Goal: Information Seeking & Learning: Learn about a topic

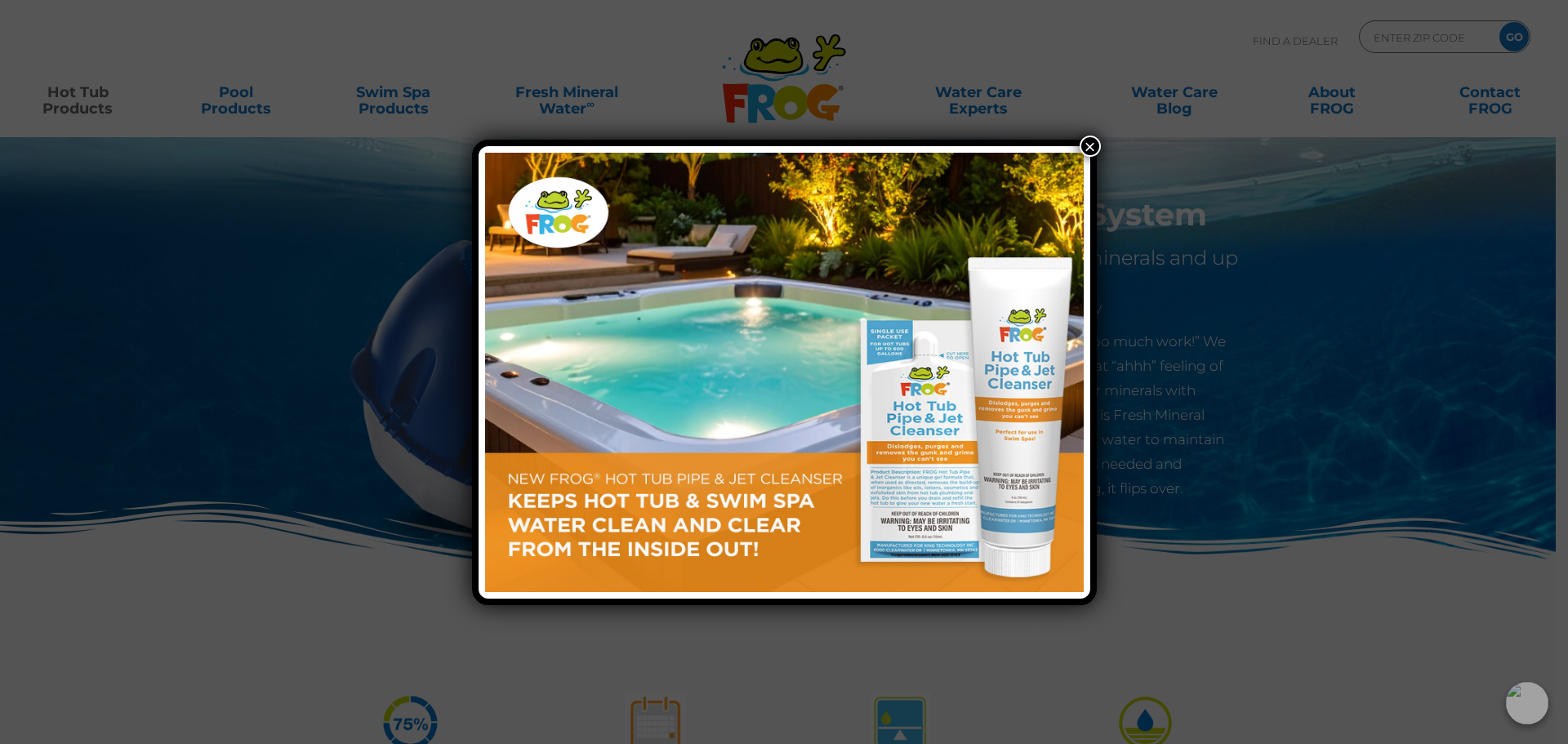
click at [1096, 146] on button "×" at bounding box center [1090, 146] width 22 height 22
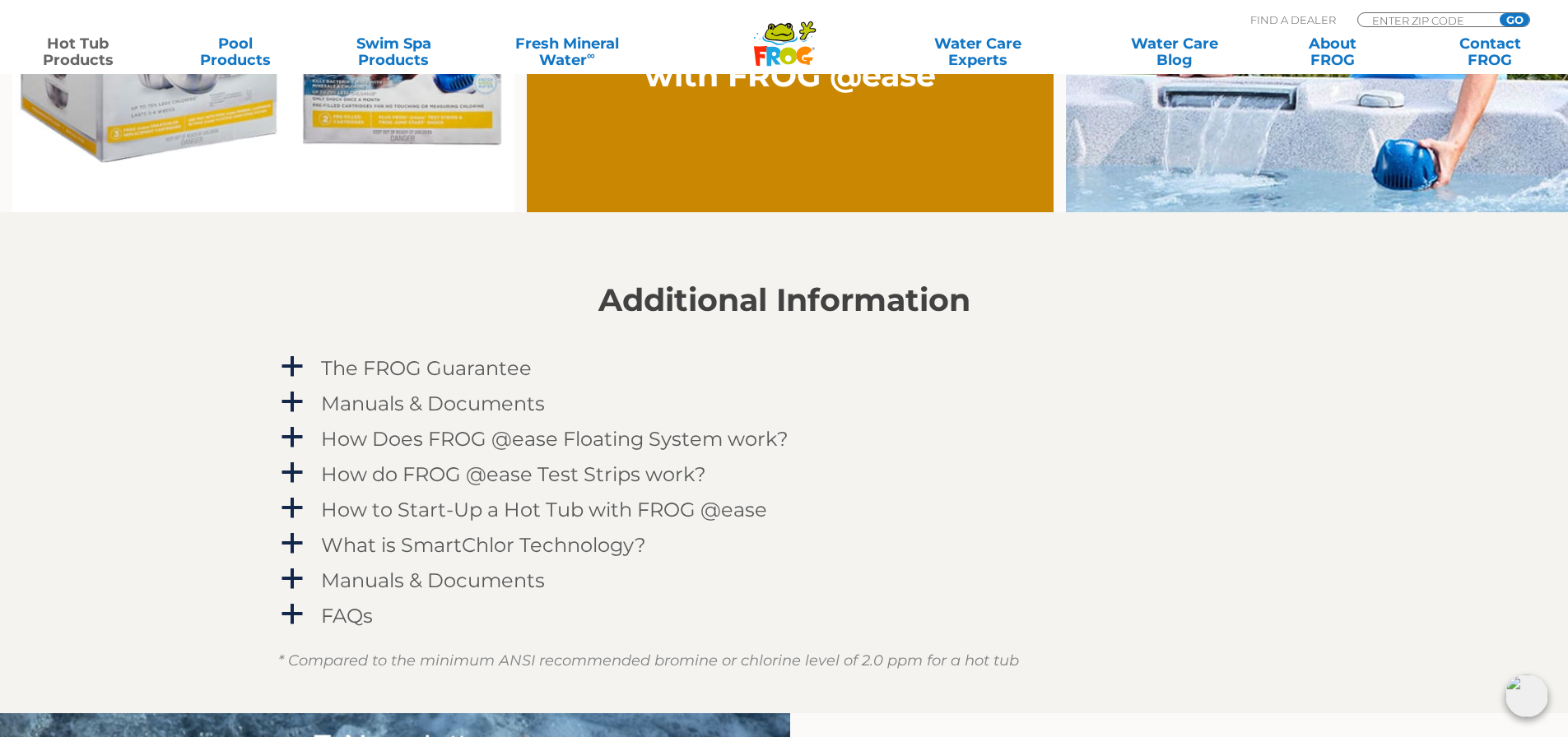
scroll to position [1564, 0]
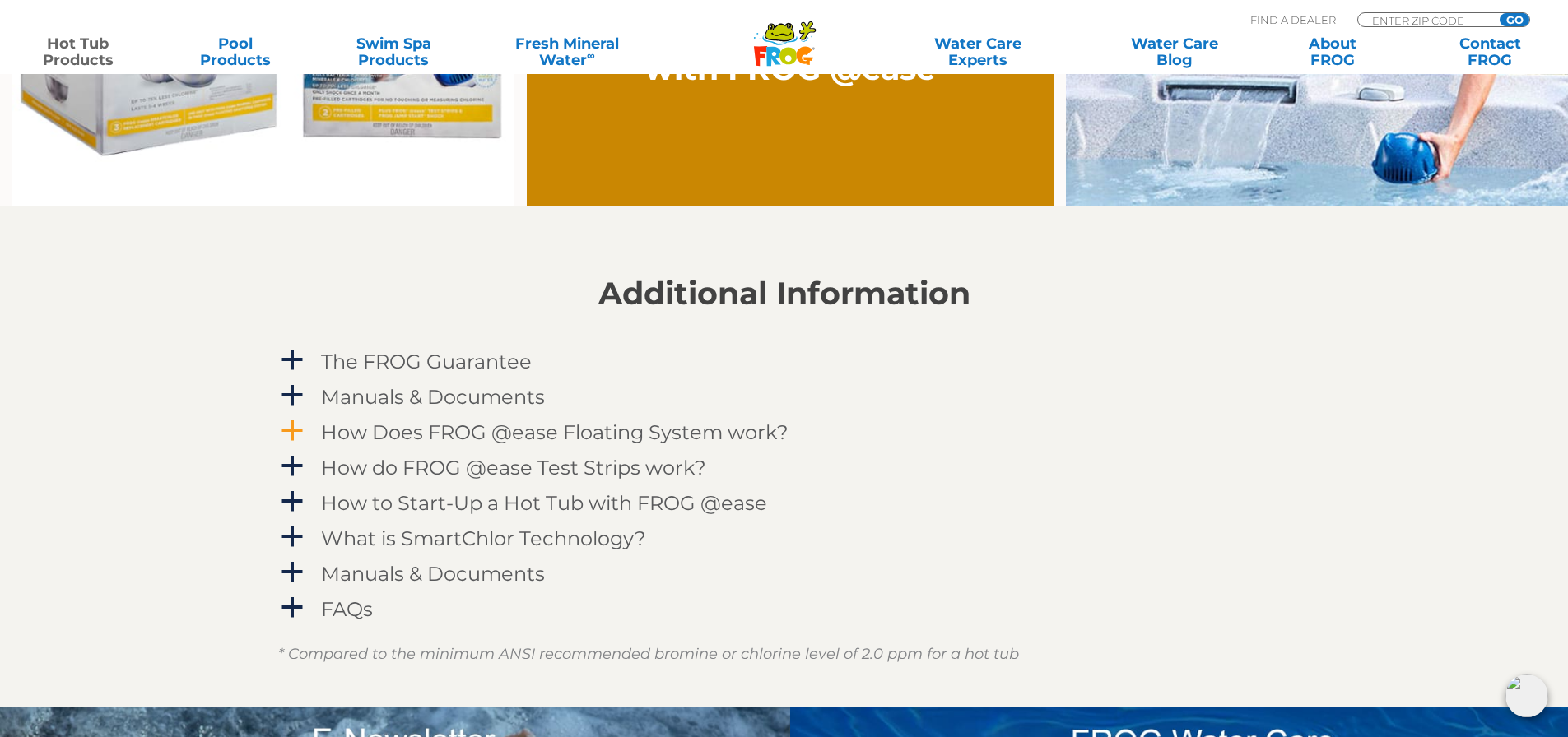
click at [716, 434] on h4 "How Does FROG @ease Floating System work?" at bounding box center [555, 433] width 468 height 23
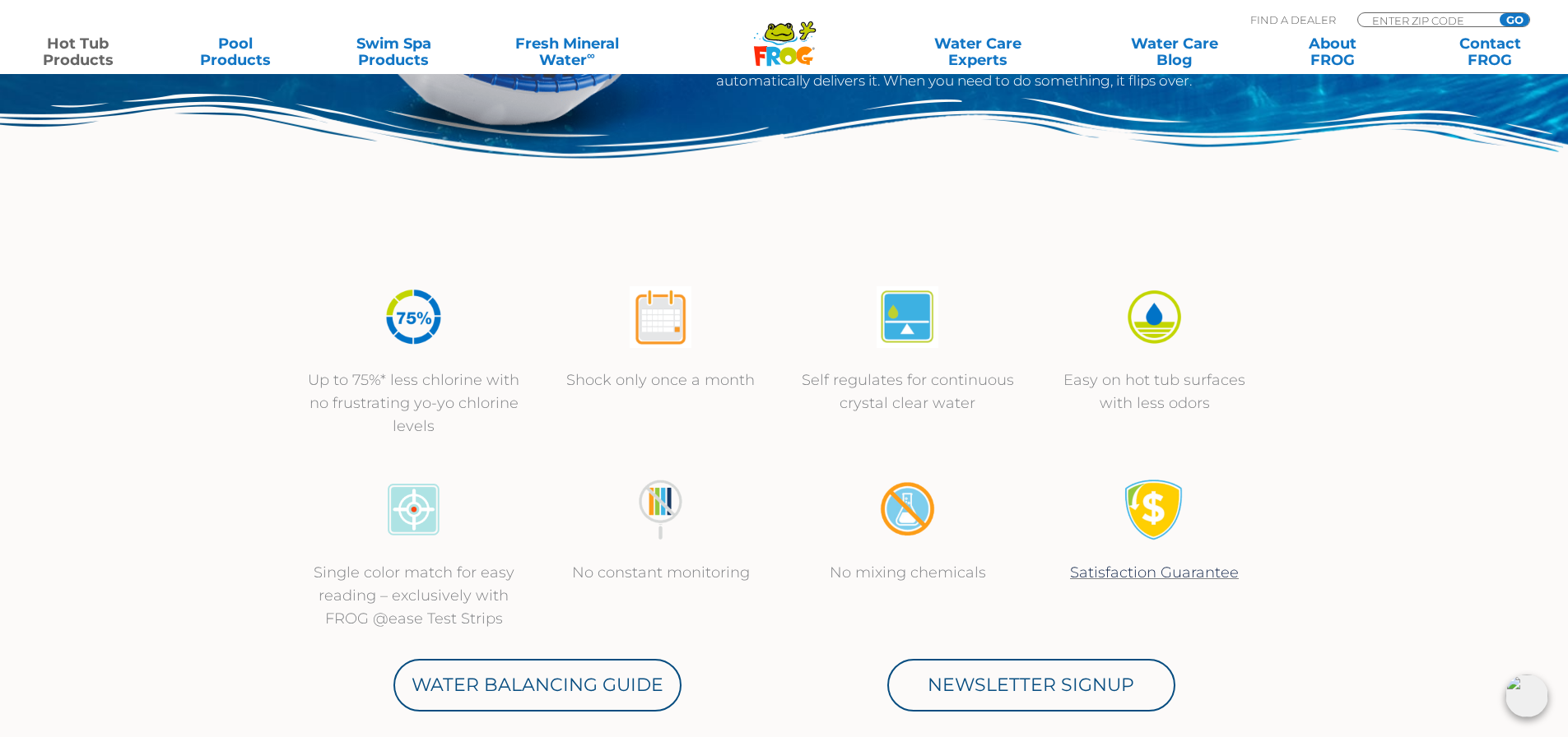
scroll to position [0, 0]
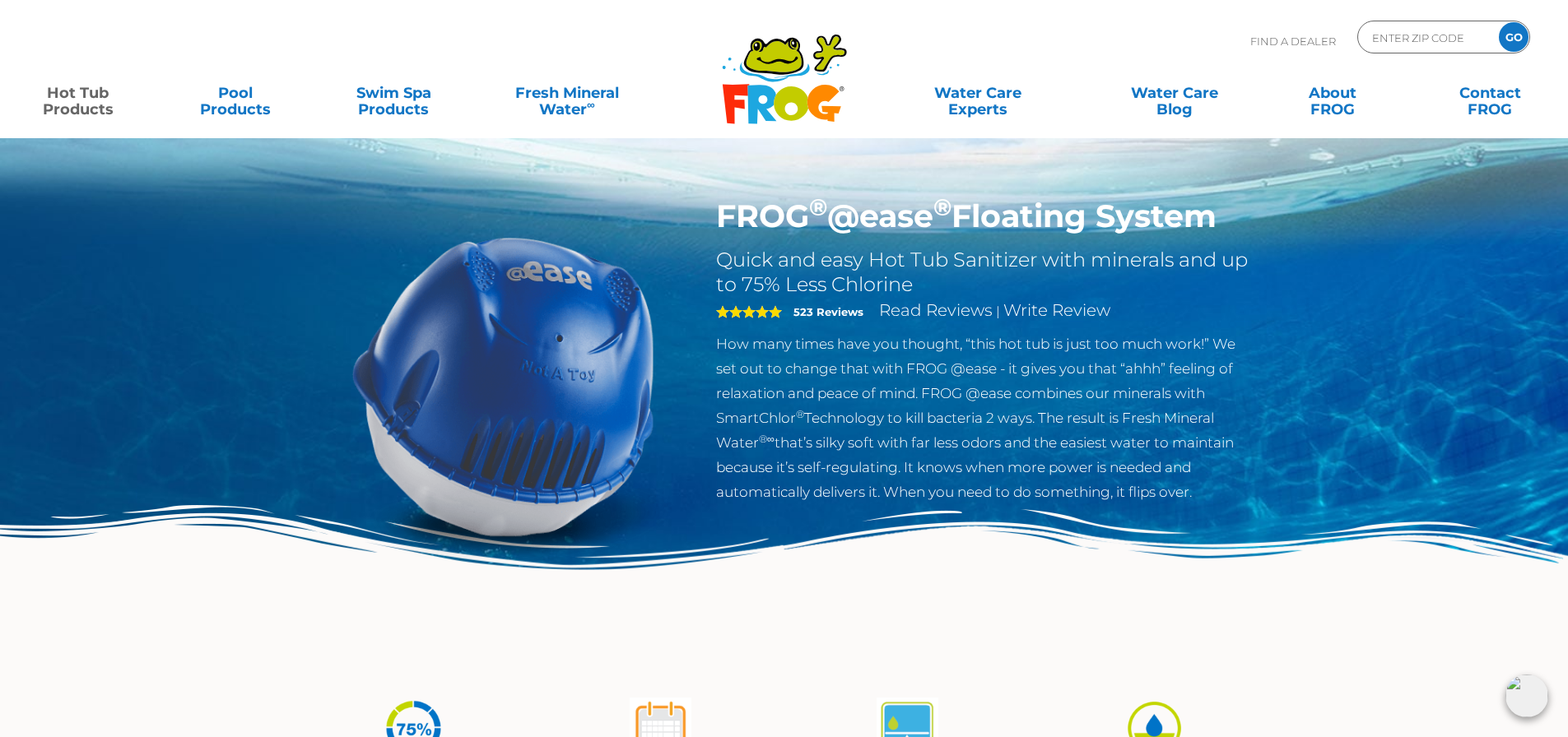
drag, startPoint x: 721, startPoint y: 207, endPoint x: 1247, endPoint y: 229, distance: 526.5
click at [1247, 229] on h1 "FROG ® @ease ® Floating System" at bounding box center [985, 216] width 537 height 38
copy h1 "FROG ® @ease ® Floating System"
click at [1374, 277] on div "FROG ® @ease ® Floating System Quick and easy Hot Tub Sanitizer with minerals a…" at bounding box center [784, 338] width 1568 height 677
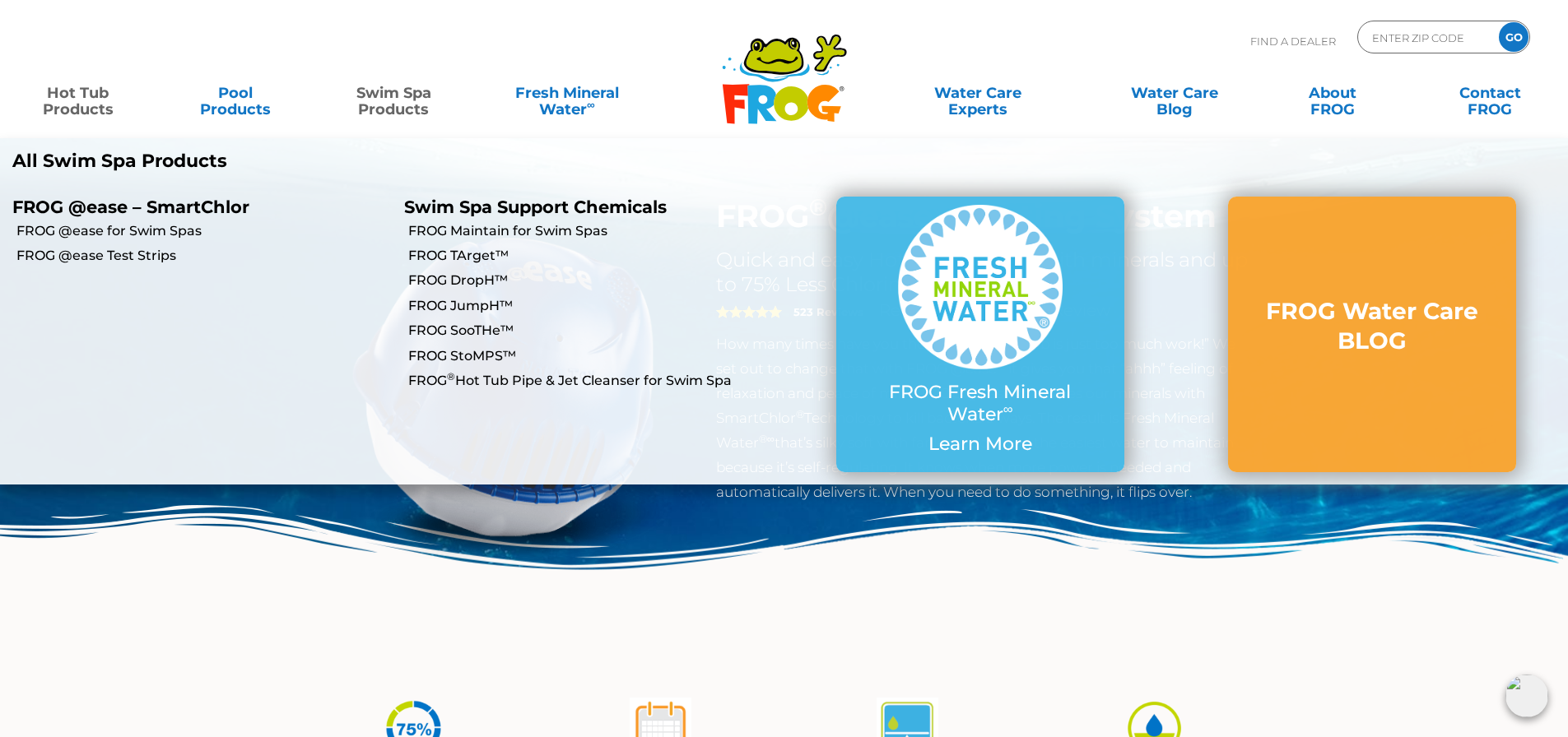
click at [382, 90] on link "Swim Spa Products" at bounding box center [394, 93] width 123 height 33
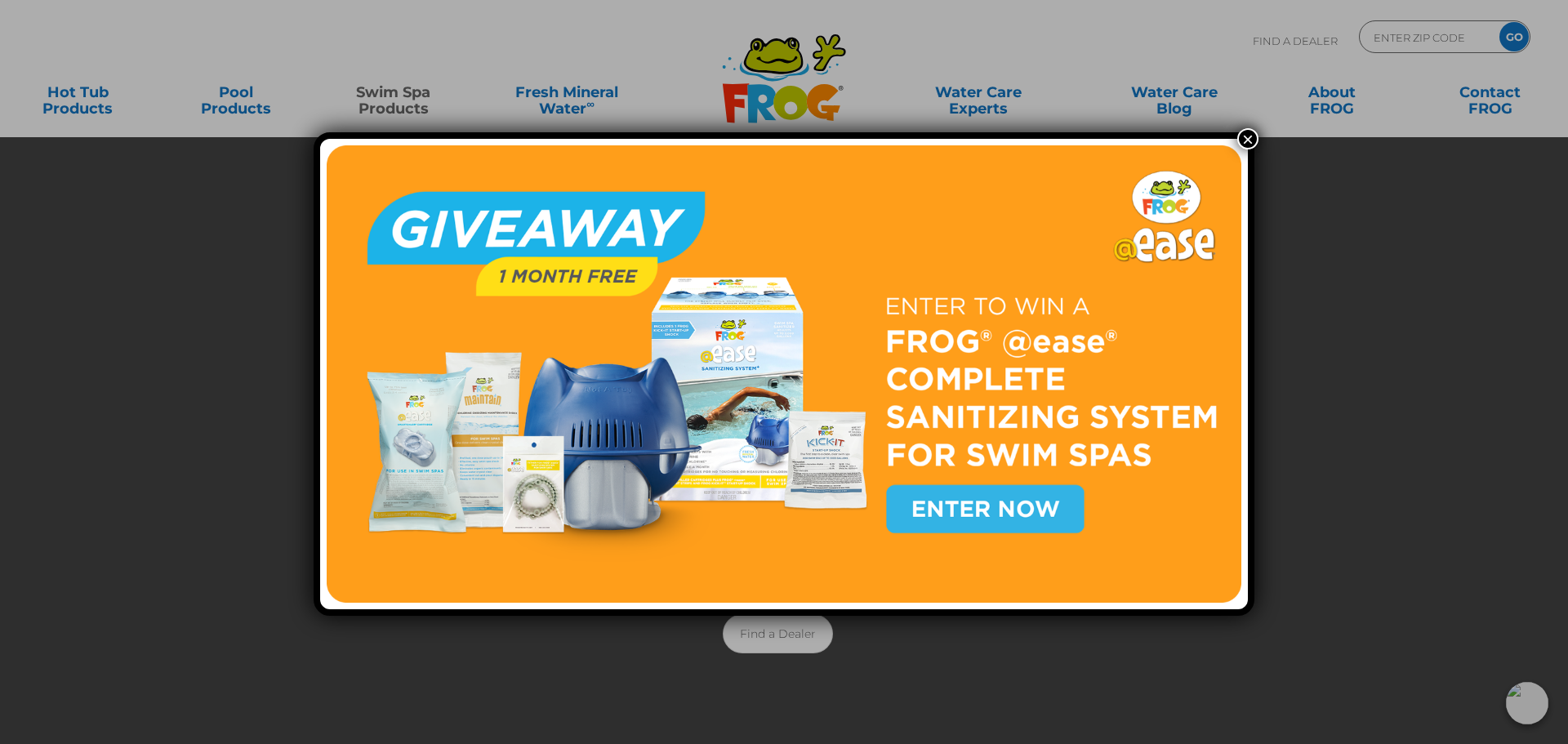
click at [1245, 141] on button "×" at bounding box center [1248, 139] width 22 height 22
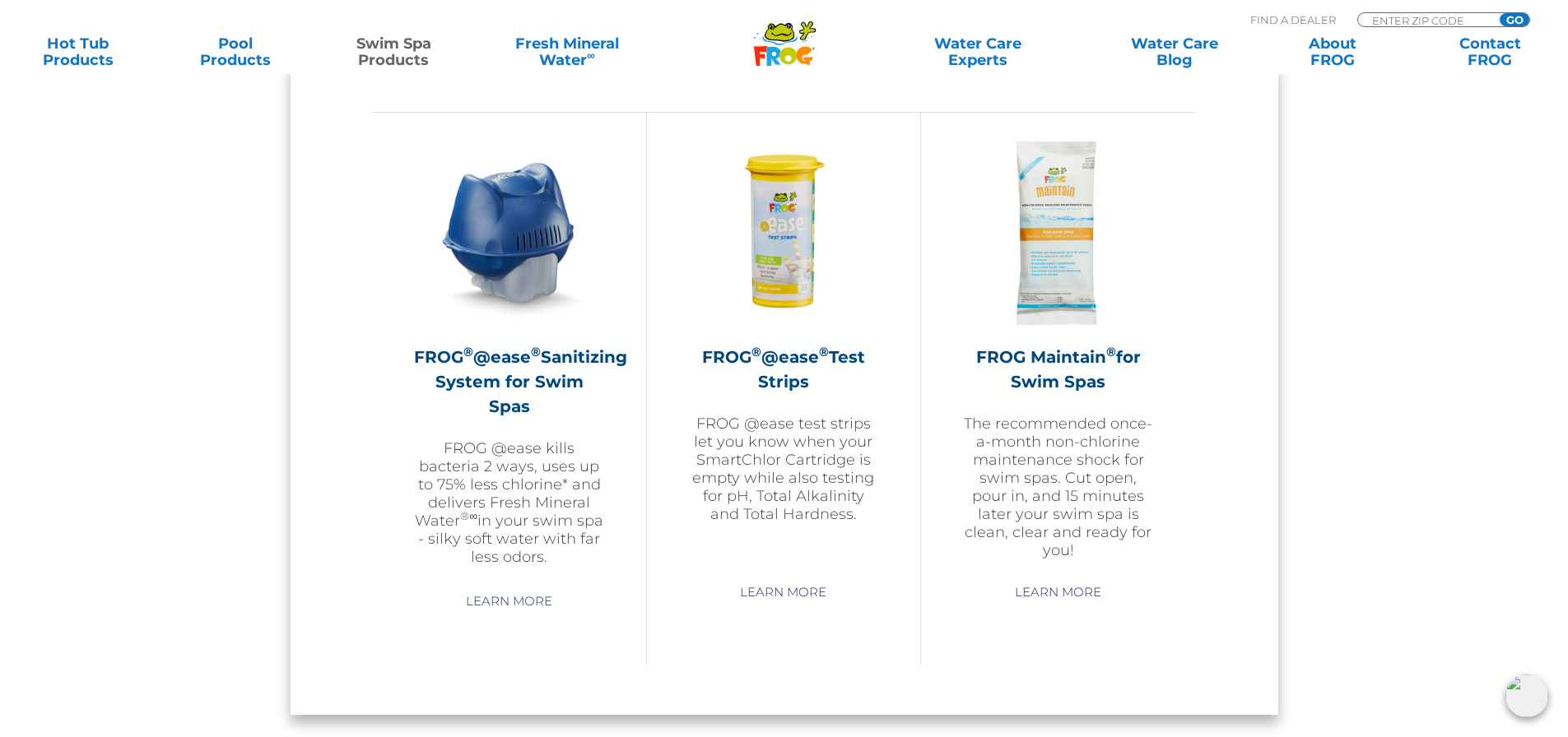
scroll to position [1481, 0]
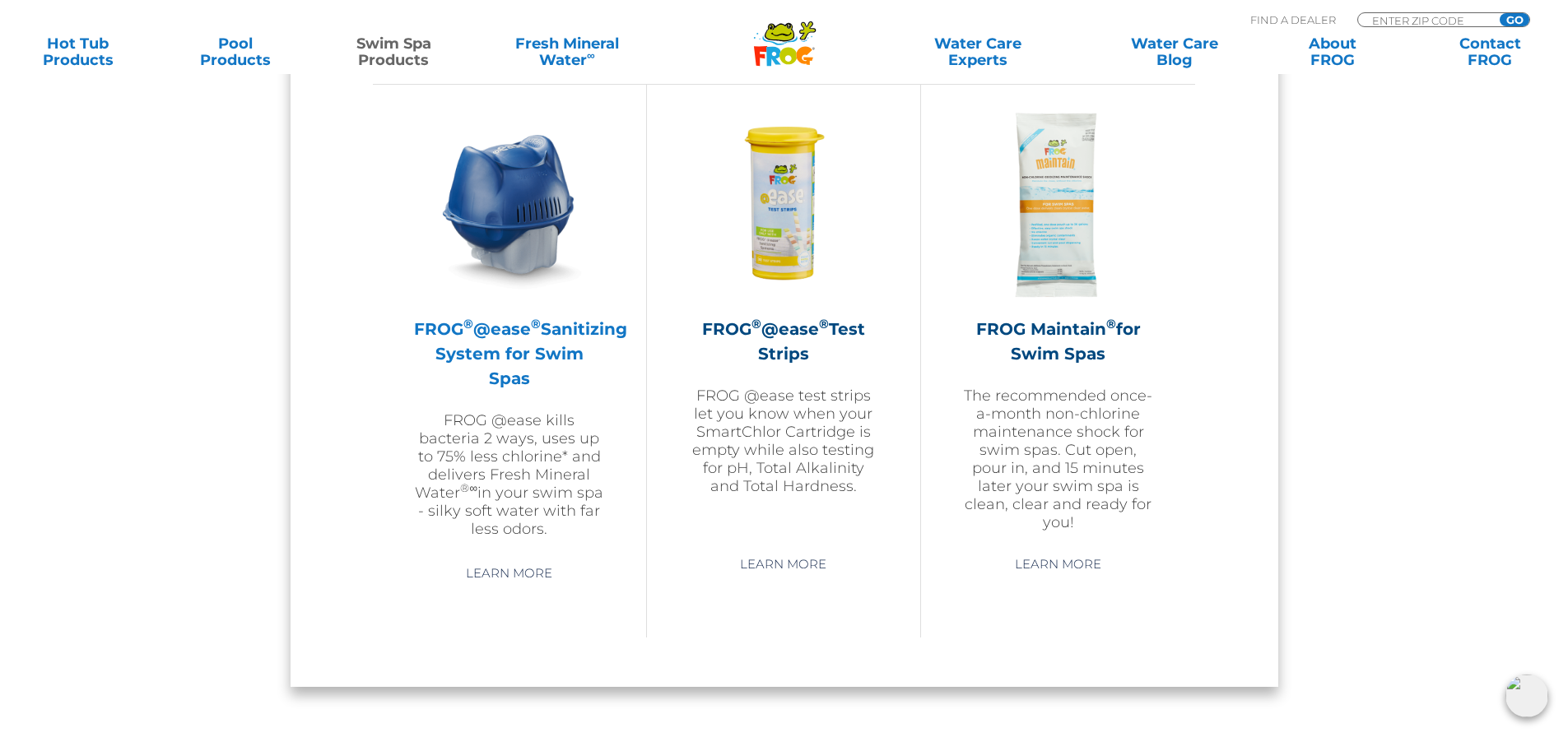
click at [515, 342] on h2 "FROG ® @ease ® Sanitizing System for Swim Spas" at bounding box center [509, 354] width 191 height 74
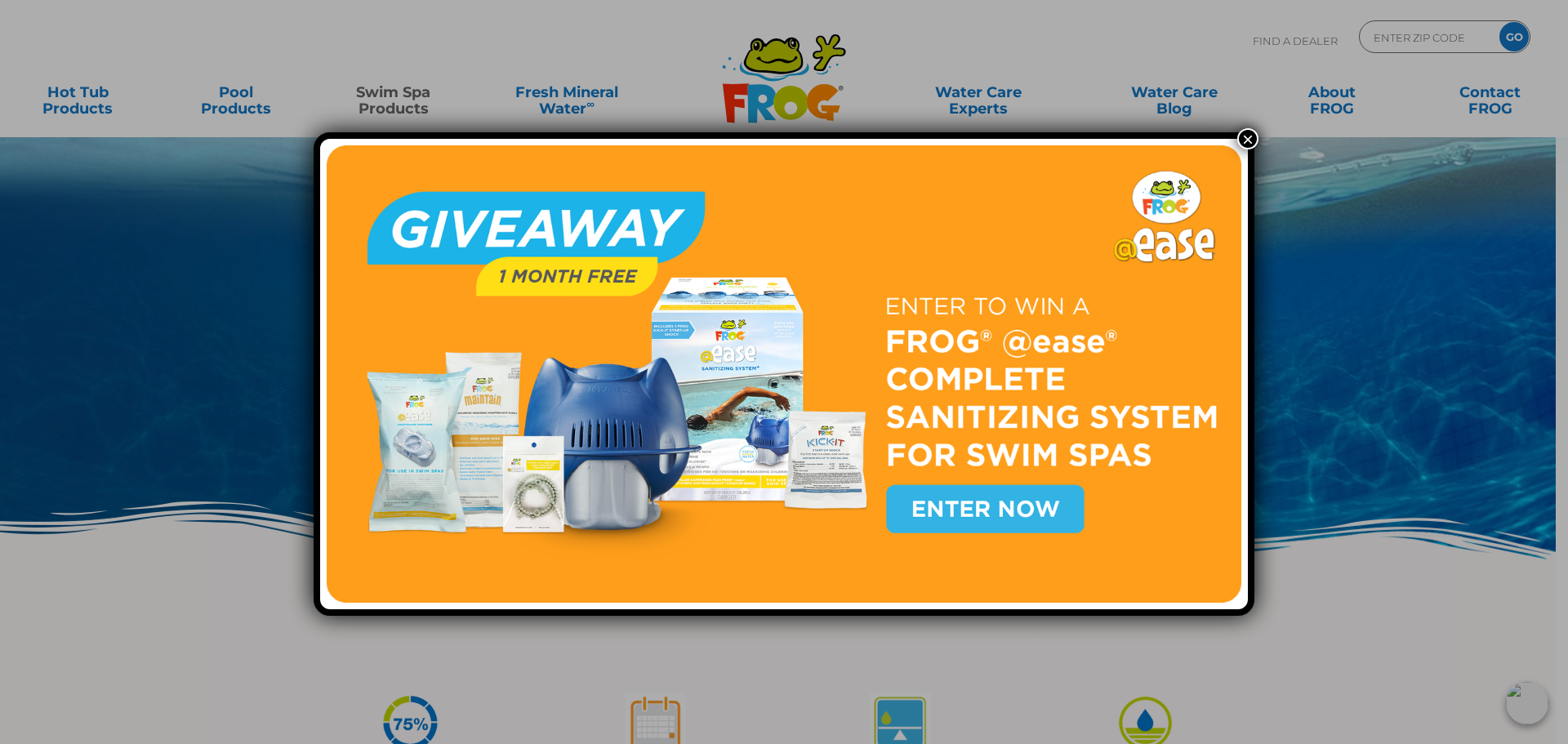
click at [1244, 141] on button "×" at bounding box center [1248, 139] width 22 height 22
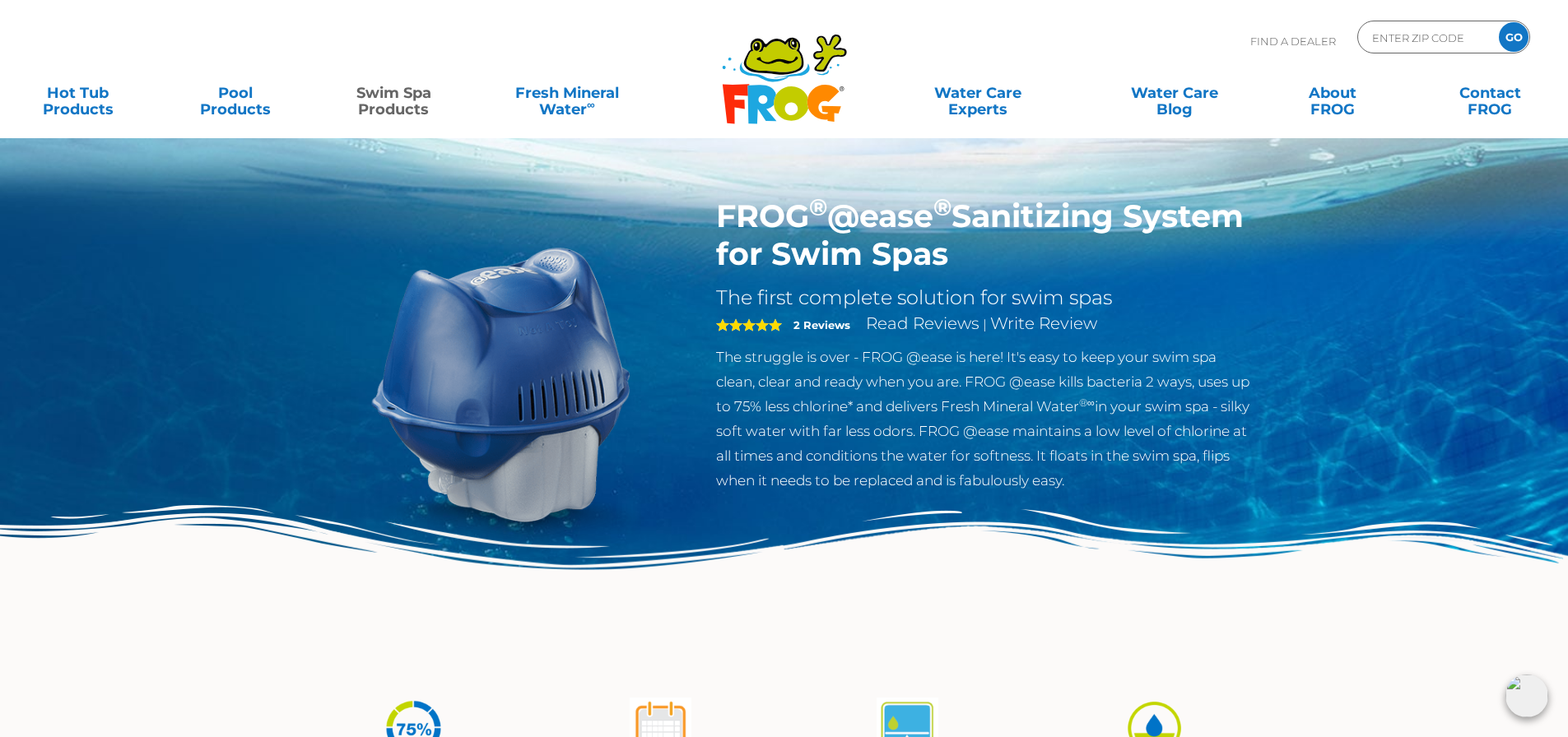
drag, startPoint x: 714, startPoint y: 219, endPoint x: 1089, endPoint y: 256, distance: 376.8
click at [1089, 256] on div "FROG ® @ease ® Sanitizing System for Swim Spas The first complete solution for …" at bounding box center [985, 349] width 562 height 303
copy h1 "FROG ® @ease ® Sanitizing System for Swim Spas"
